Goal: Entertainment & Leisure: Consume media (video, audio)

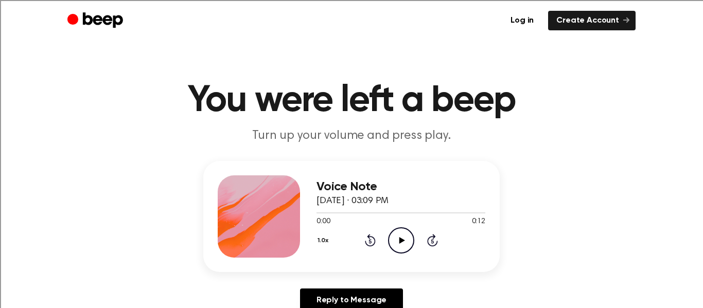
click at [406, 232] on icon "Play Audio" at bounding box center [401, 241] width 26 height 26
click at [406, 239] on icon "Play Audio" at bounding box center [401, 241] width 26 height 26
click at [406, 247] on icon "Pause Audio" at bounding box center [401, 241] width 26 height 26
click at [402, 244] on icon "Play Audio" at bounding box center [401, 241] width 26 height 26
click at [395, 244] on icon "Play Audio" at bounding box center [401, 241] width 26 height 26
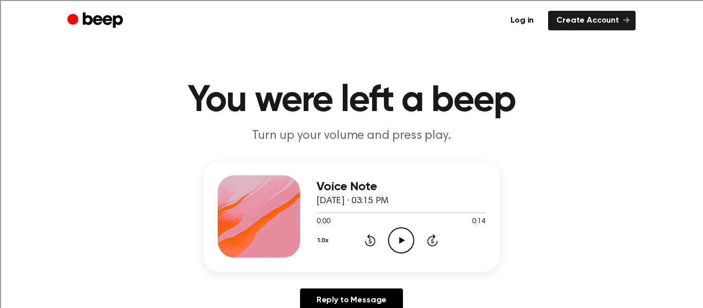
click at [405, 238] on icon "Play Audio" at bounding box center [401, 241] width 26 height 26
click at [404, 245] on icon "Play Audio" at bounding box center [401, 241] width 26 height 26
click at [405, 240] on icon "Pause Audio" at bounding box center [401, 241] width 26 height 26
click at [415, 244] on div "1.0x Rewind 5 seconds Play Audio Skip 5 seconds" at bounding box center [401, 241] width 169 height 26
click at [407, 241] on icon "Play Audio" at bounding box center [401, 241] width 26 height 26
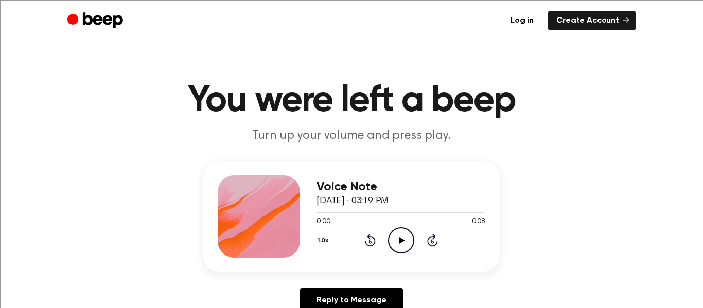
click at [407, 242] on icon "Play Audio" at bounding box center [401, 241] width 26 height 26
click at [412, 245] on icon "Play Audio" at bounding box center [401, 241] width 26 height 26
